Goal: Task Accomplishment & Management: Use online tool/utility

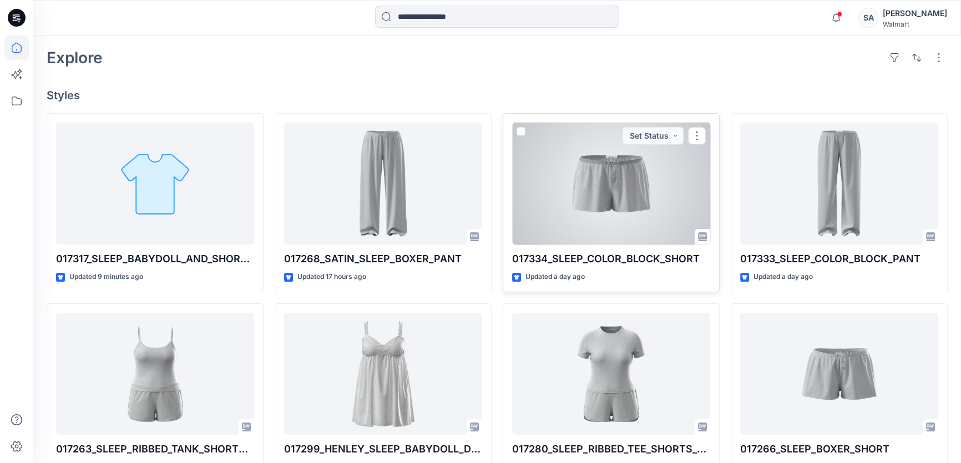
scroll to position [252, 0]
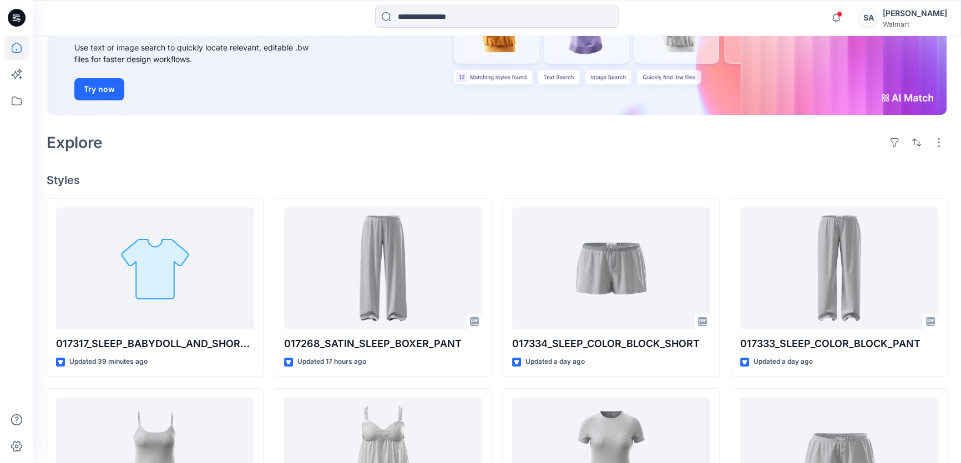
scroll to position [151, 0]
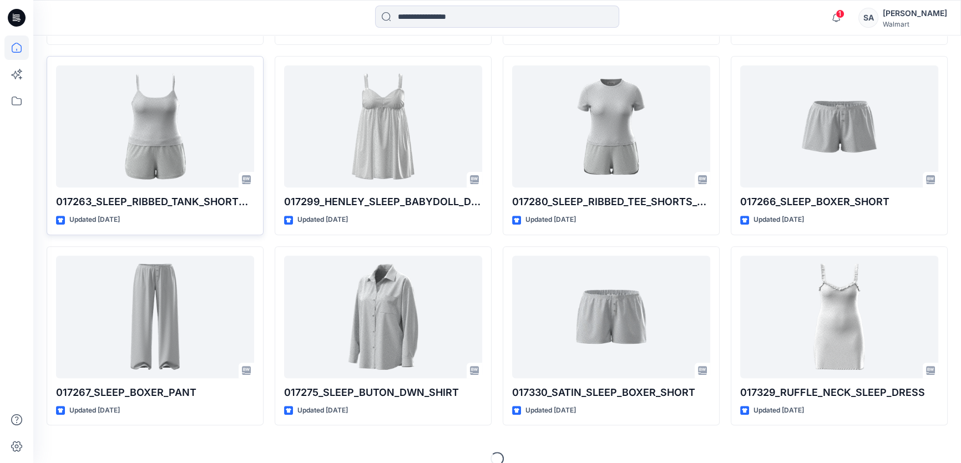
scroll to position [495, 0]
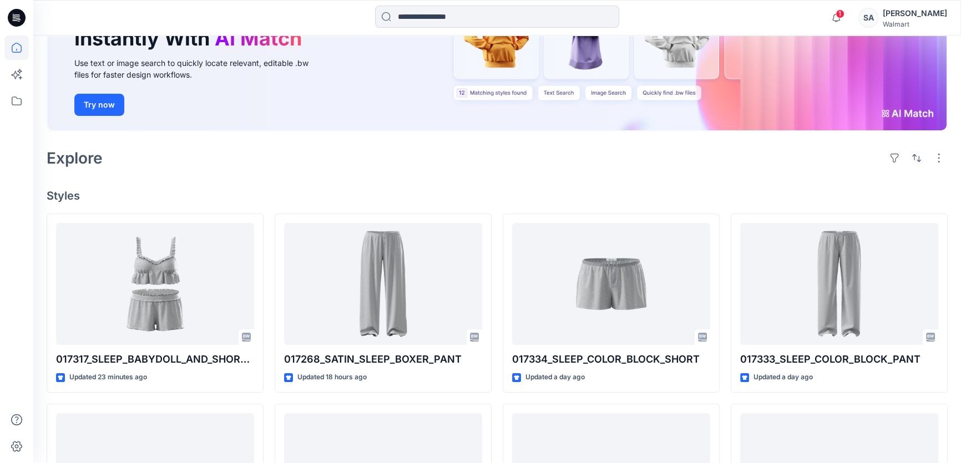
scroll to position [151, 0]
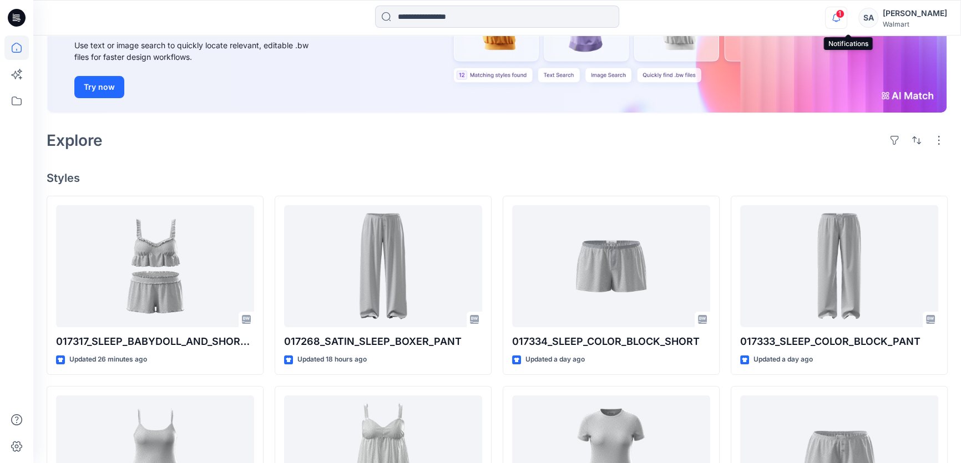
click at [846, 12] on icon "button" at bounding box center [836, 18] width 21 height 22
click at [742, 18] on div "Notifications Your style 017317_SLEEP_BABYDOLL_AND_SHORT_SET is ready 26 minute…" at bounding box center [496, 18] width 927 height 24
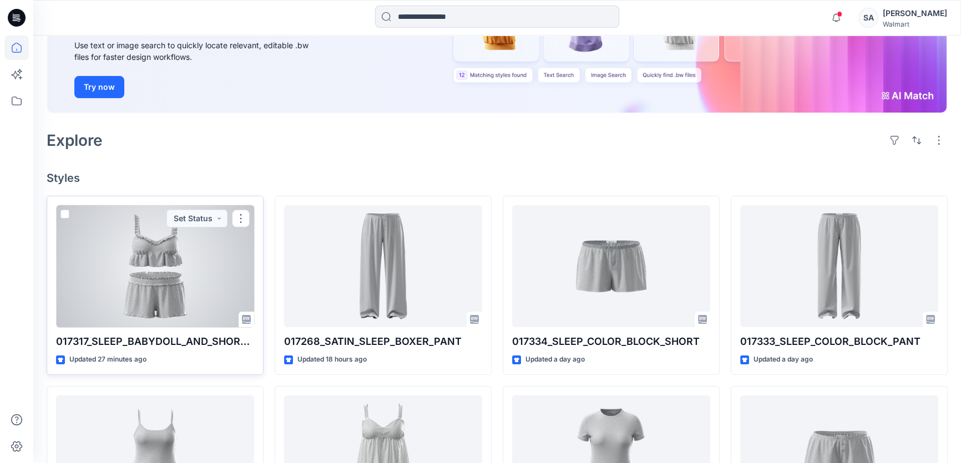
click at [237, 260] on div at bounding box center [155, 266] width 198 height 123
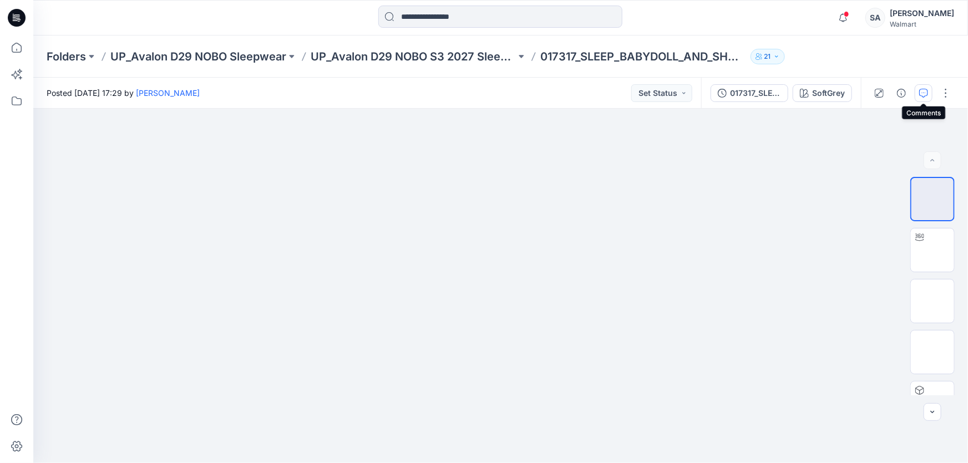
click at [921, 93] on icon "button" at bounding box center [923, 93] width 9 height 9
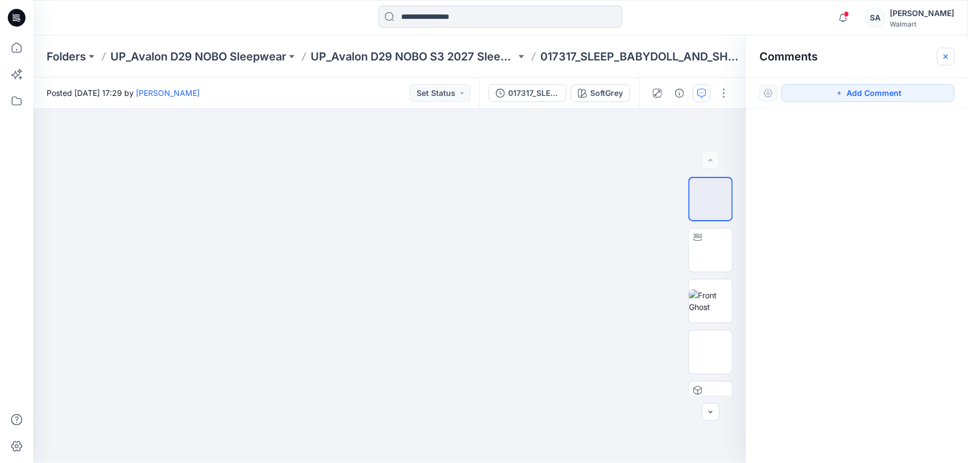
click at [948, 55] on icon "button" at bounding box center [946, 56] width 9 height 9
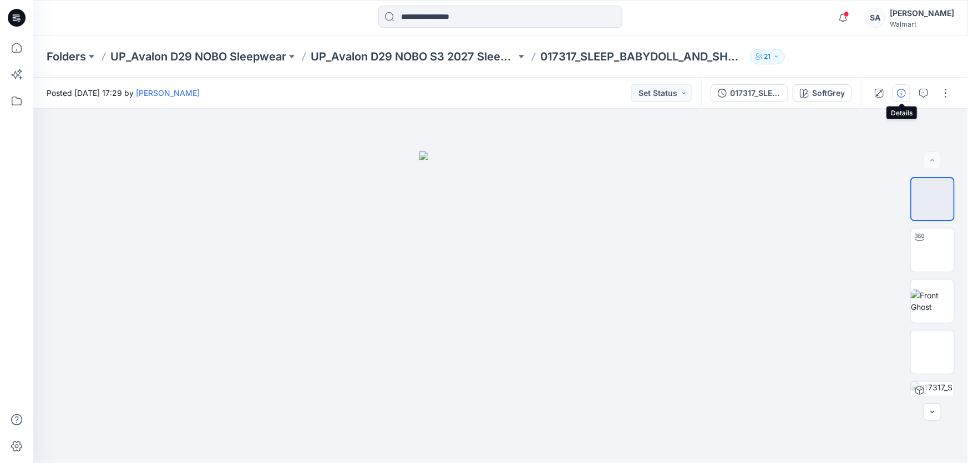
click at [903, 97] on icon "button" at bounding box center [901, 93] width 9 height 9
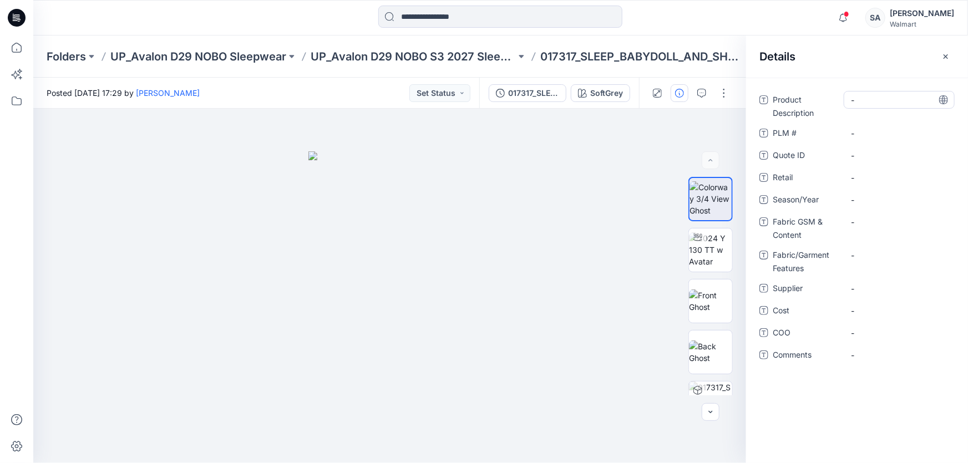
click at [893, 107] on div "-" at bounding box center [899, 100] width 111 height 18
type textarea "**********"
click at [892, 129] on \ "-" at bounding box center [899, 134] width 97 height 12
click at [873, 151] on ID "-" at bounding box center [899, 156] width 97 height 12
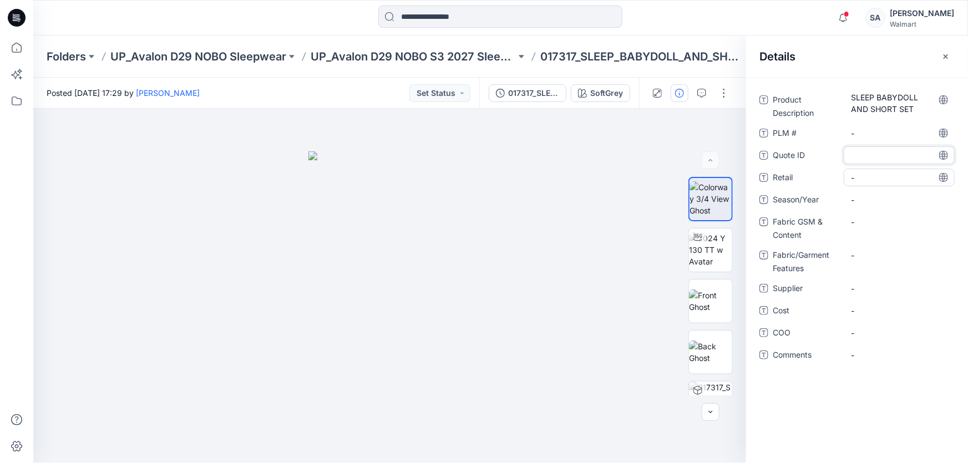
click at [875, 174] on span "-" at bounding box center [899, 178] width 97 height 12
click at [869, 193] on div "-" at bounding box center [899, 200] width 111 height 18
type textarea "*******"
click at [866, 215] on div "-" at bounding box center [899, 222] width 111 height 18
type textarea "**********"
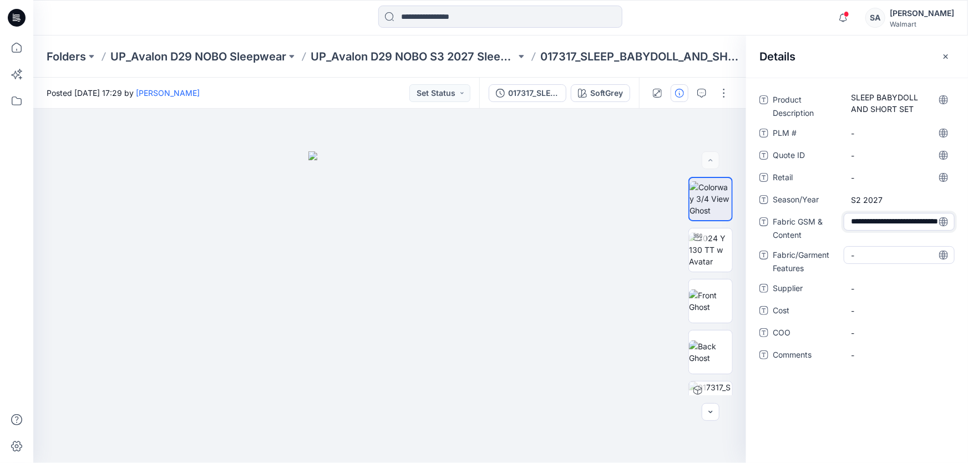
click at [899, 254] on Features "-" at bounding box center [899, 256] width 97 height 12
click at [879, 286] on span "-" at bounding box center [899, 289] width 97 height 12
click at [874, 302] on div "-" at bounding box center [899, 311] width 111 height 18
click at [862, 337] on span "-" at bounding box center [899, 333] width 97 height 12
click at [885, 255] on Features "-" at bounding box center [899, 256] width 97 height 12
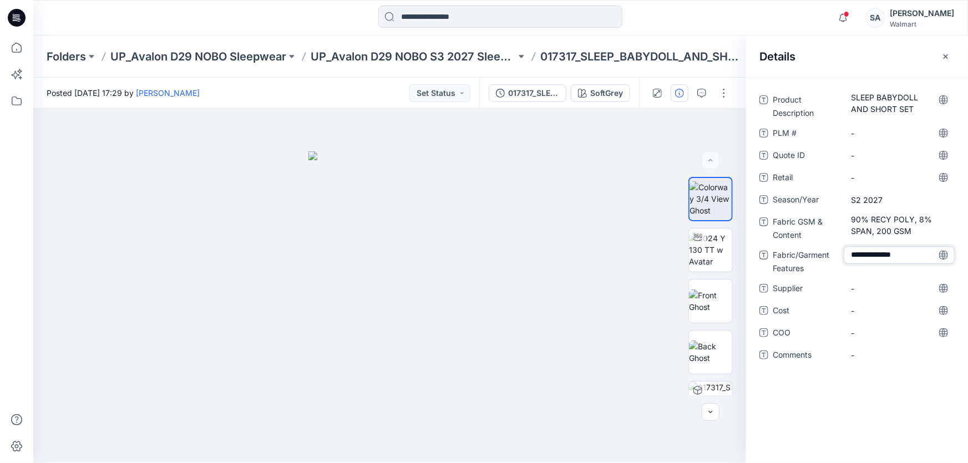
type textarea "**********"
click at [908, 319] on div "-" at bounding box center [899, 311] width 111 height 18
click at [860, 384] on div "Product Description SLEEP BABYDOLL AND SHORT SET PLM # - Quote ID - Retail - Se…" at bounding box center [857, 271] width 222 height 386
click at [948, 53] on icon "button" at bounding box center [946, 56] width 9 height 9
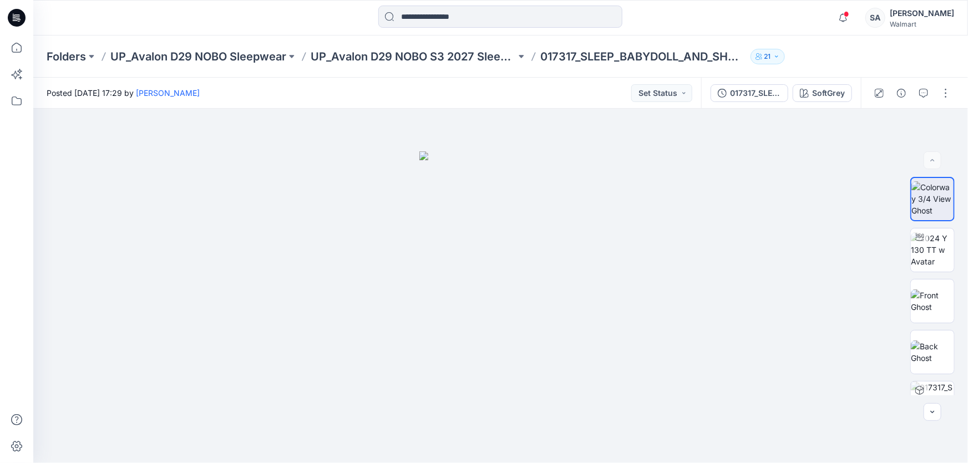
click at [11, 14] on icon at bounding box center [17, 18] width 18 height 18
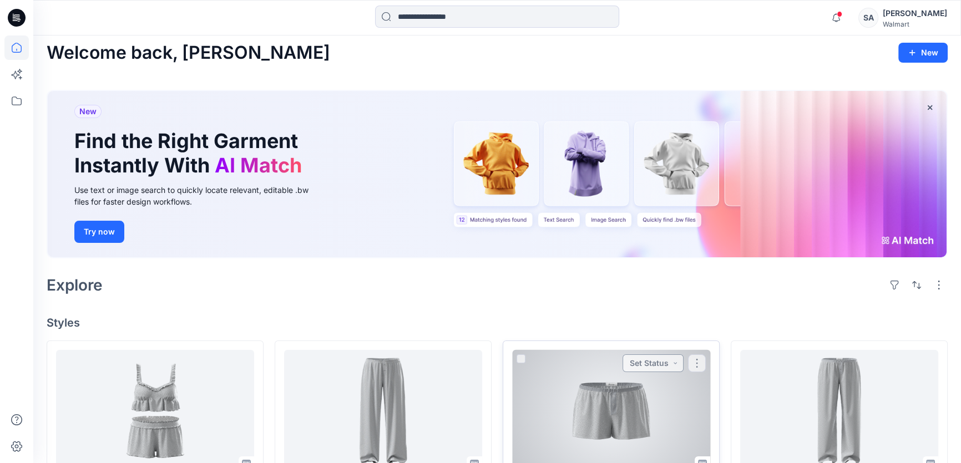
scroll to position [100, 0]
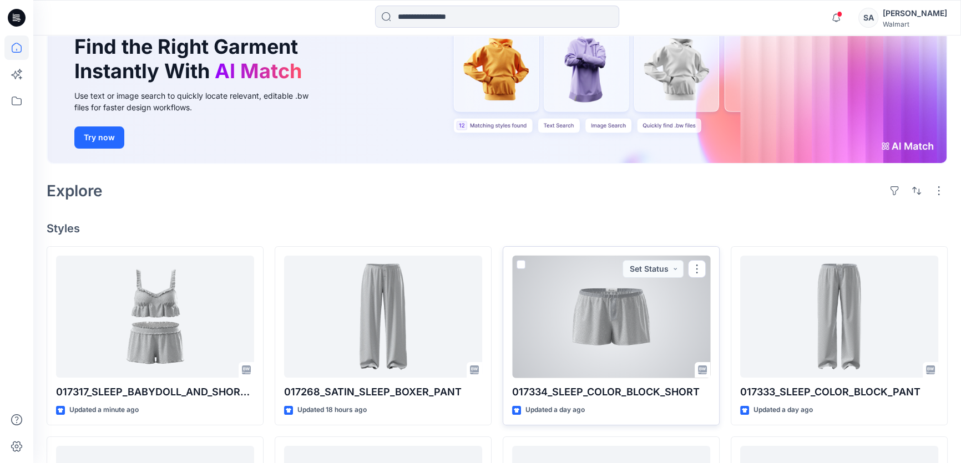
click at [681, 317] on div at bounding box center [611, 317] width 198 height 123
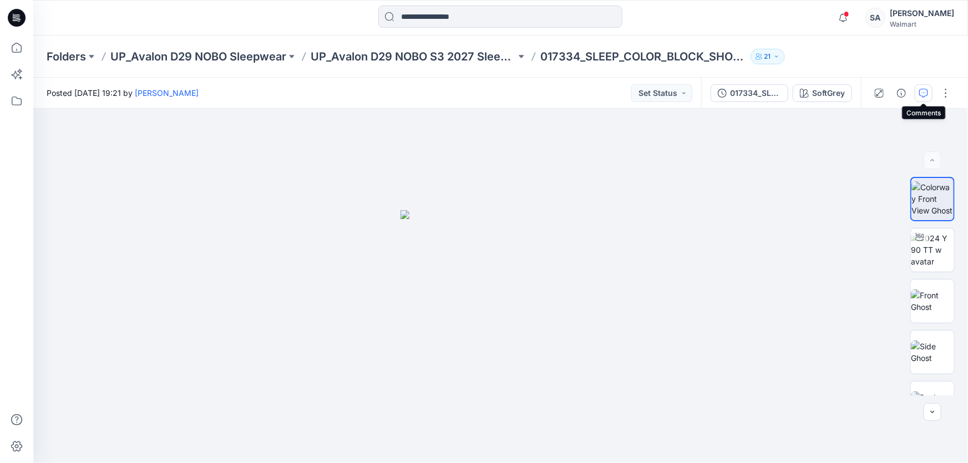
click at [920, 95] on icon "button" at bounding box center [923, 93] width 9 height 9
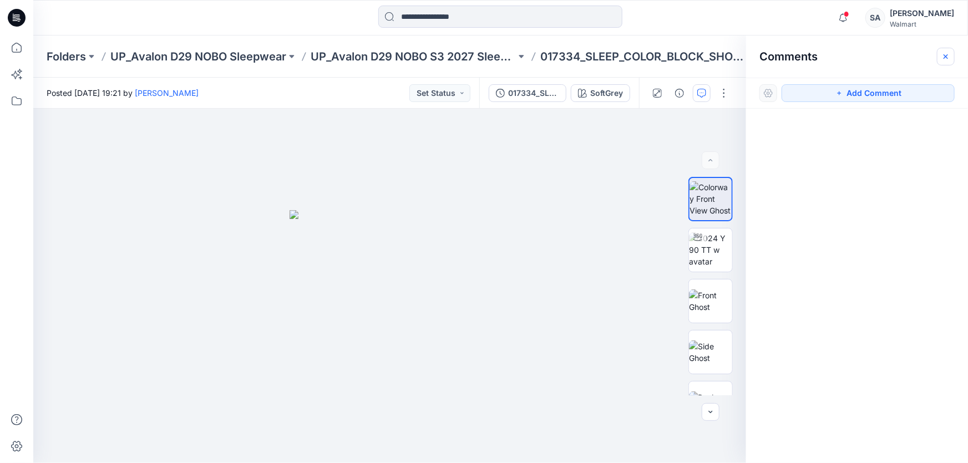
click at [950, 55] on icon "button" at bounding box center [946, 56] width 9 height 9
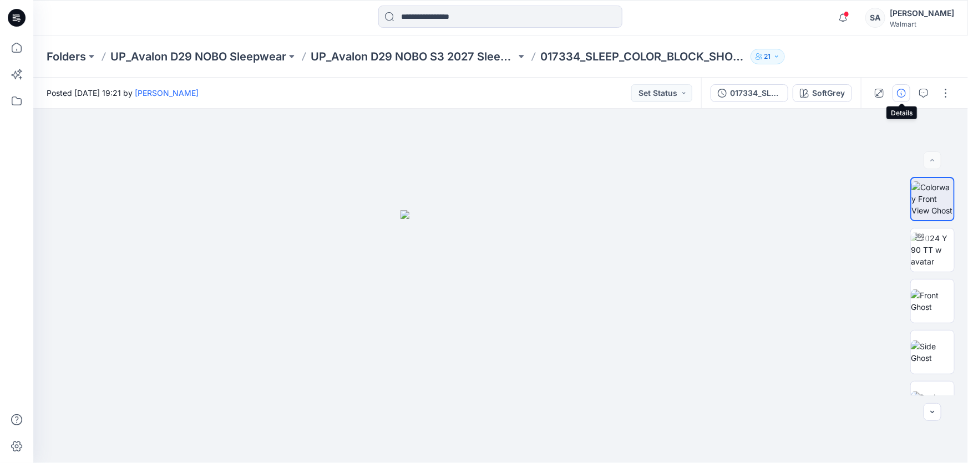
click at [904, 94] on icon "button" at bounding box center [901, 93] width 9 height 9
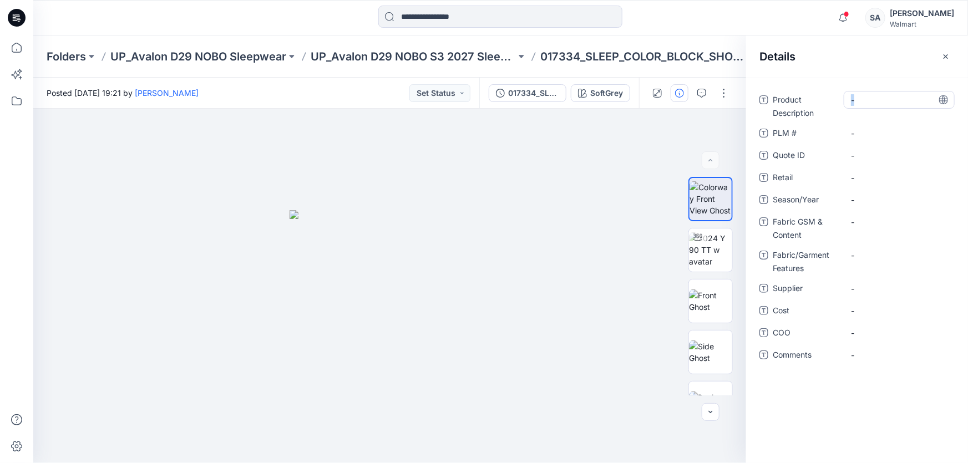
click at [853, 100] on Description "-" at bounding box center [899, 100] width 97 height 12
click at [892, 99] on Description "-" at bounding box center [899, 100] width 97 height 12
type textarea "**********"
click at [901, 152] on ID "-" at bounding box center [899, 156] width 97 height 12
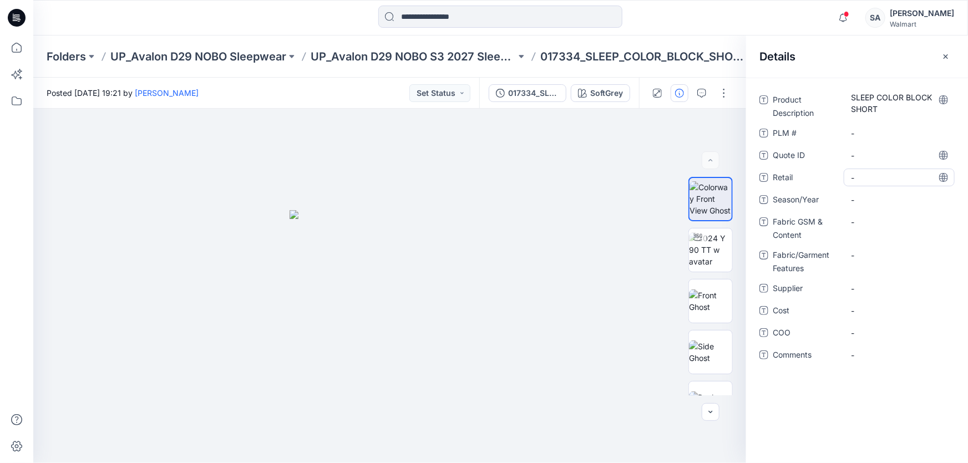
click at [887, 172] on span "-" at bounding box center [899, 178] width 97 height 12
click at [877, 188] on div "Product Description SLEEP COLOR BLOCK SHORT PLM # - Quote ID - Retail Season/Ye…" at bounding box center [857, 234] width 195 height 286
click at [874, 199] on span "-" at bounding box center [899, 200] width 97 height 12
type textarea "*******"
click at [871, 221] on Content "-" at bounding box center [899, 222] width 97 height 12
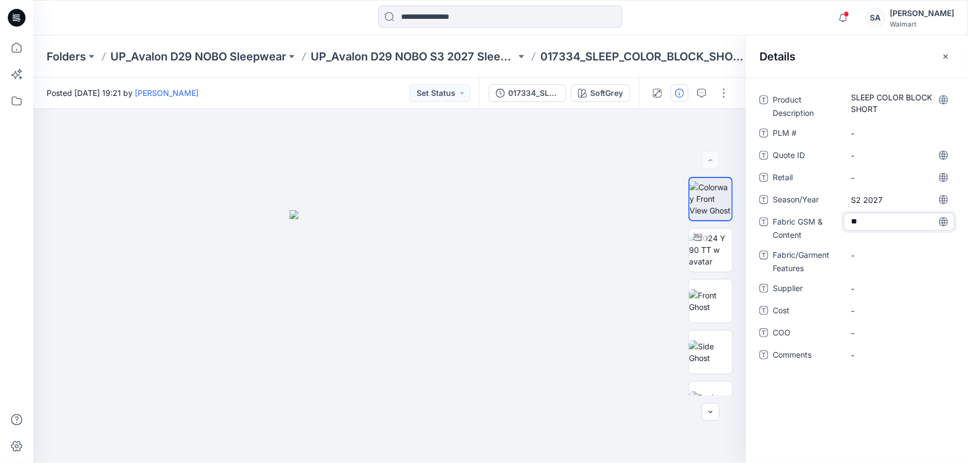
type textarea "*"
type textarea "**********"
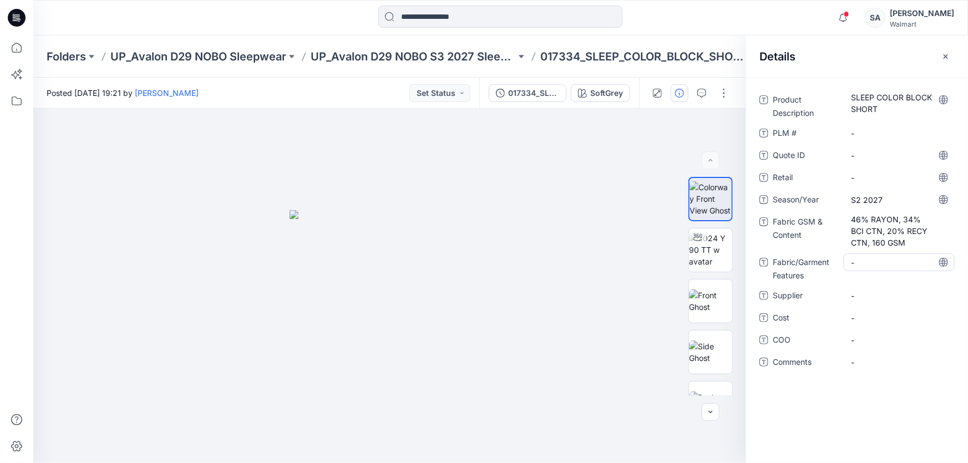
click at [877, 254] on div "-" at bounding box center [899, 263] width 111 height 18
type textarea "**********"
click at [873, 291] on span "-" at bounding box center [899, 296] width 97 height 12
click at [870, 355] on div "-" at bounding box center [899, 362] width 111 height 18
click at [943, 59] on icon "button" at bounding box center [946, 56] width 9 height 9
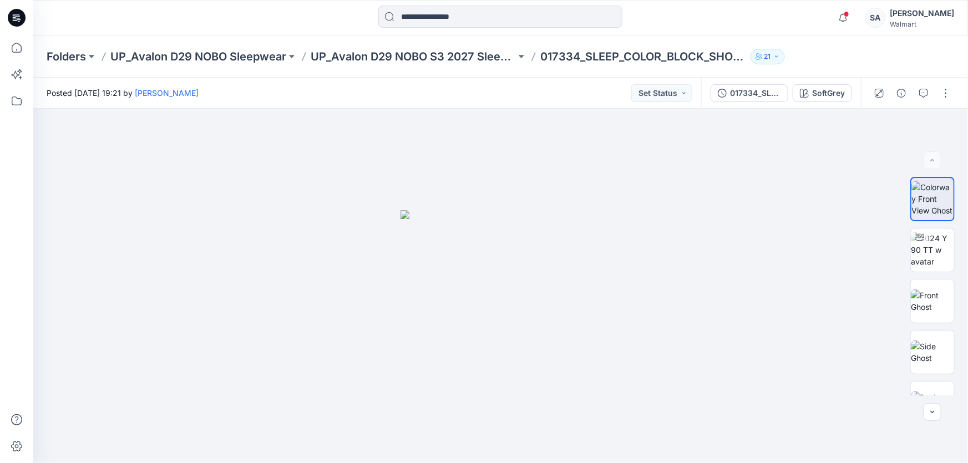
click at [16, 19] on icon at bounding box center [17, 18] width 18 height 18
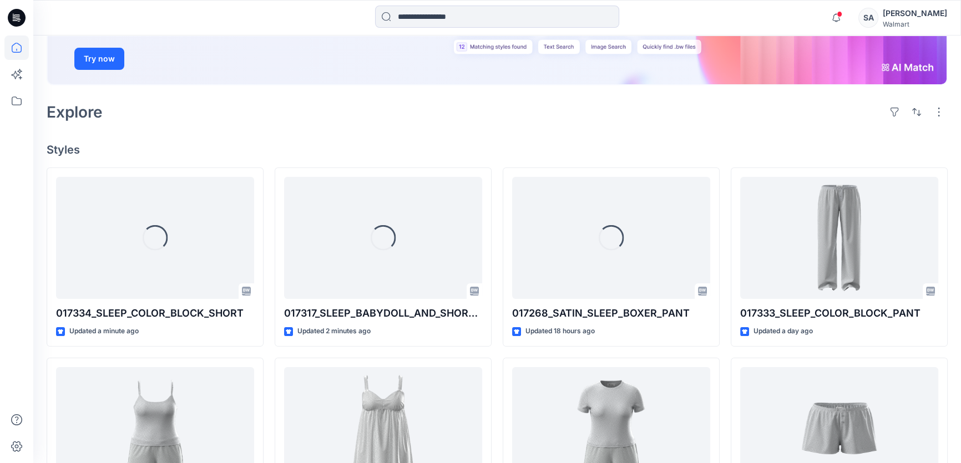
scroll to position [201, 0]
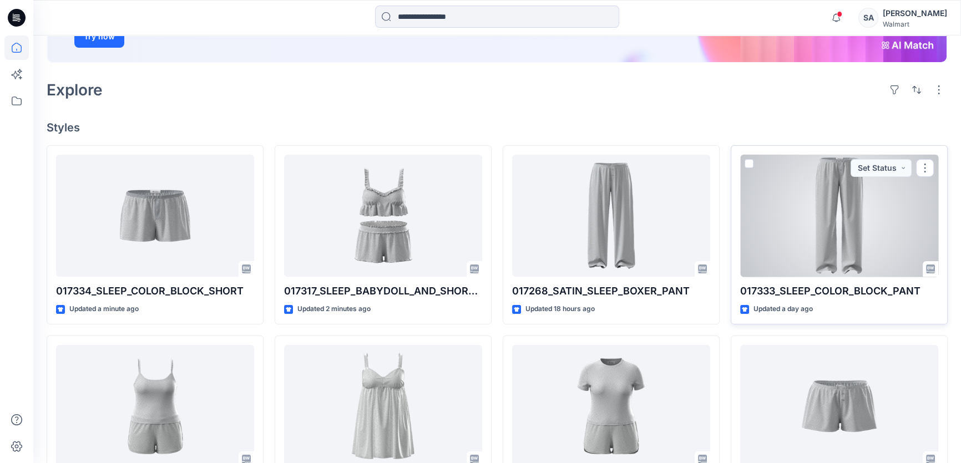
click at [899, 210] on div at bounding box center [839, 216] width 198 height 123
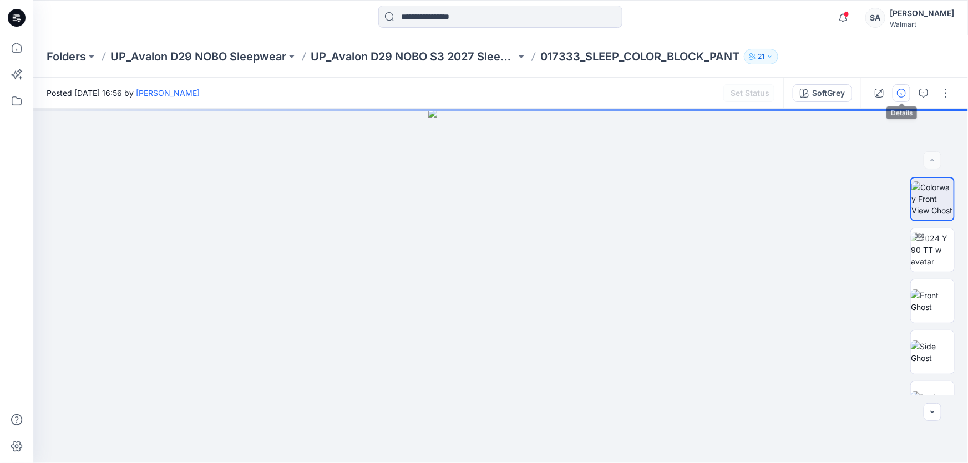
click at [904, 97] on icon "button" at bounding box center [901, 93] width 9 height 9
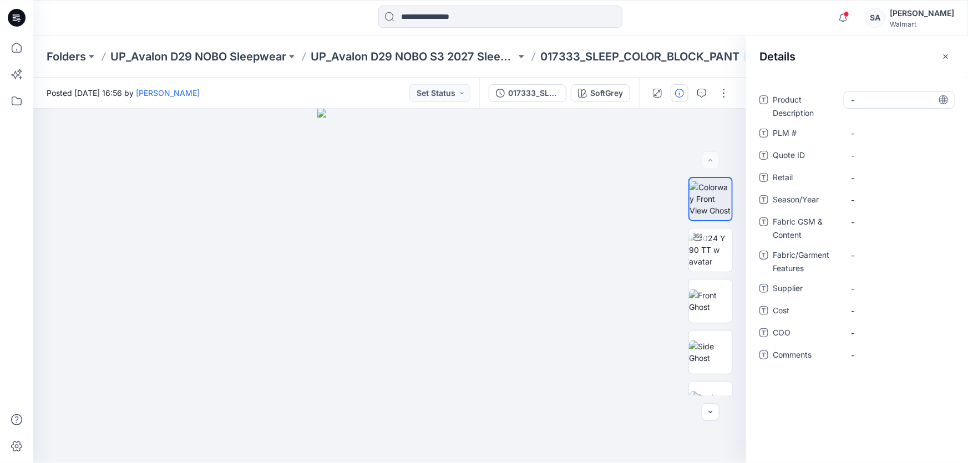
click at [902, 99] on Description "-" at bounding box center [899, 100] width 97 height 12
type textarea "**********"
click at [874, 199] on span "-" at bounding box center [899, 200] width 97 height 12
type textarea "*******"
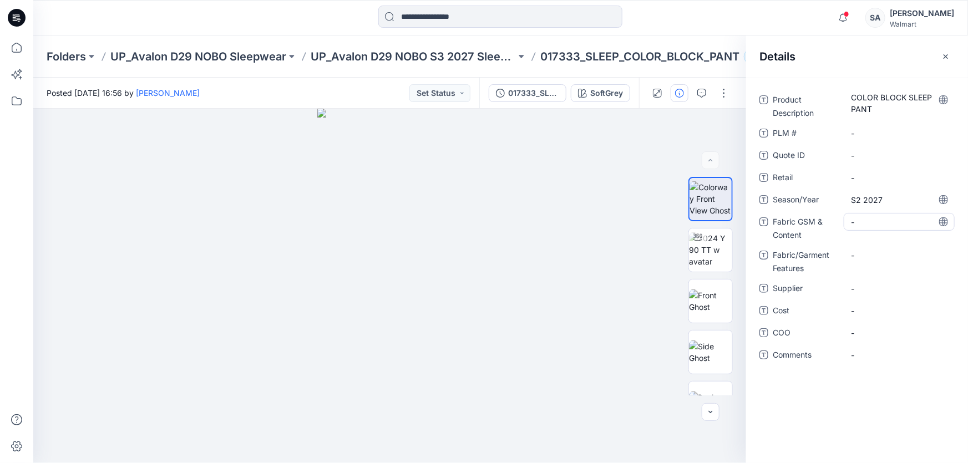
click at [868, 225] on Content "-" at bounding box center [899, 222] width 97 height 12
type textarea "**********"
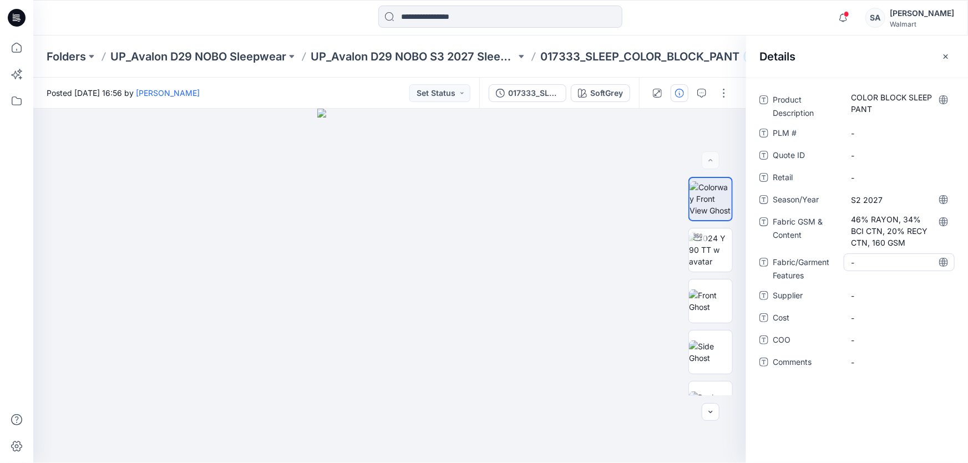
click at [863, 257] on Features "-" at bounding box center [899, 263] width 97 height 12
type textarea "**********"
click at [854, 326] on div "-" at bounding box center [899, 318] width 111 height 18
click at [866, 386] on div "Product Description COLOR BLOCK SLEEP PANT PLM # - Quote ID - Retail - Season/Y…" at bounding box center [857, 271] width 222 height 386
click at [943, 55] on icon "button" at bounding box center [946, 56] width 9 height 9
